Goal: Transaction & Acquisition: Book appointment/travel/reservation

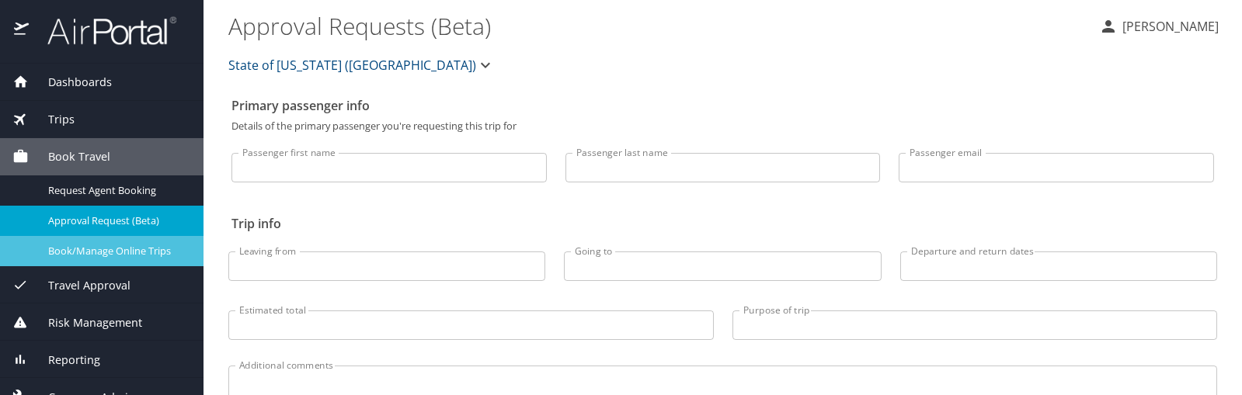
click at [84, 257] on span "Book/Manage Online Trips" at bounding box center [116, 251] width 137 height 15
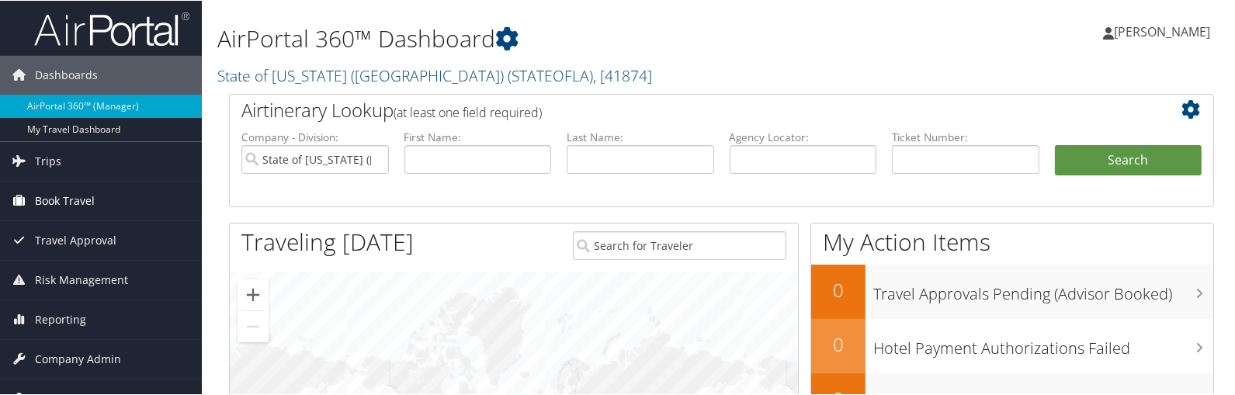
click at [76, 205] on span "Book Travel" at bounding box center [65, 200] width 60 height 39
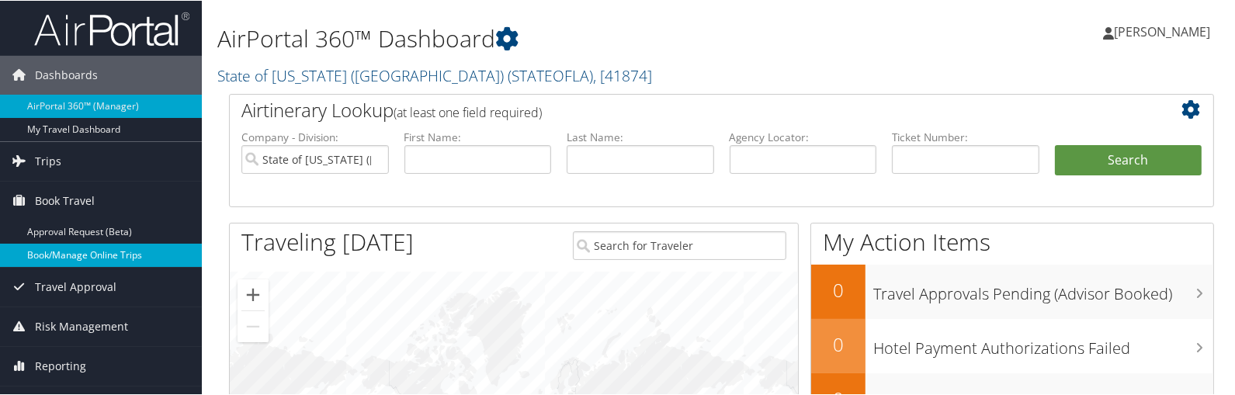
click at [72, 257] on link "Book/Manage Online Trips" at bounding box center [101, 254] width 202 height 23
click at [70, 261] on link "Book/Manage Online Trips" at bounding box center [101, 254] width 202 height 23
click at [46, 248] on link "Book/Manage Online Trips" at bounding box center [101, 254] width 202 height 23
